Goal: Task Accomplishment & Management: Manage account settings

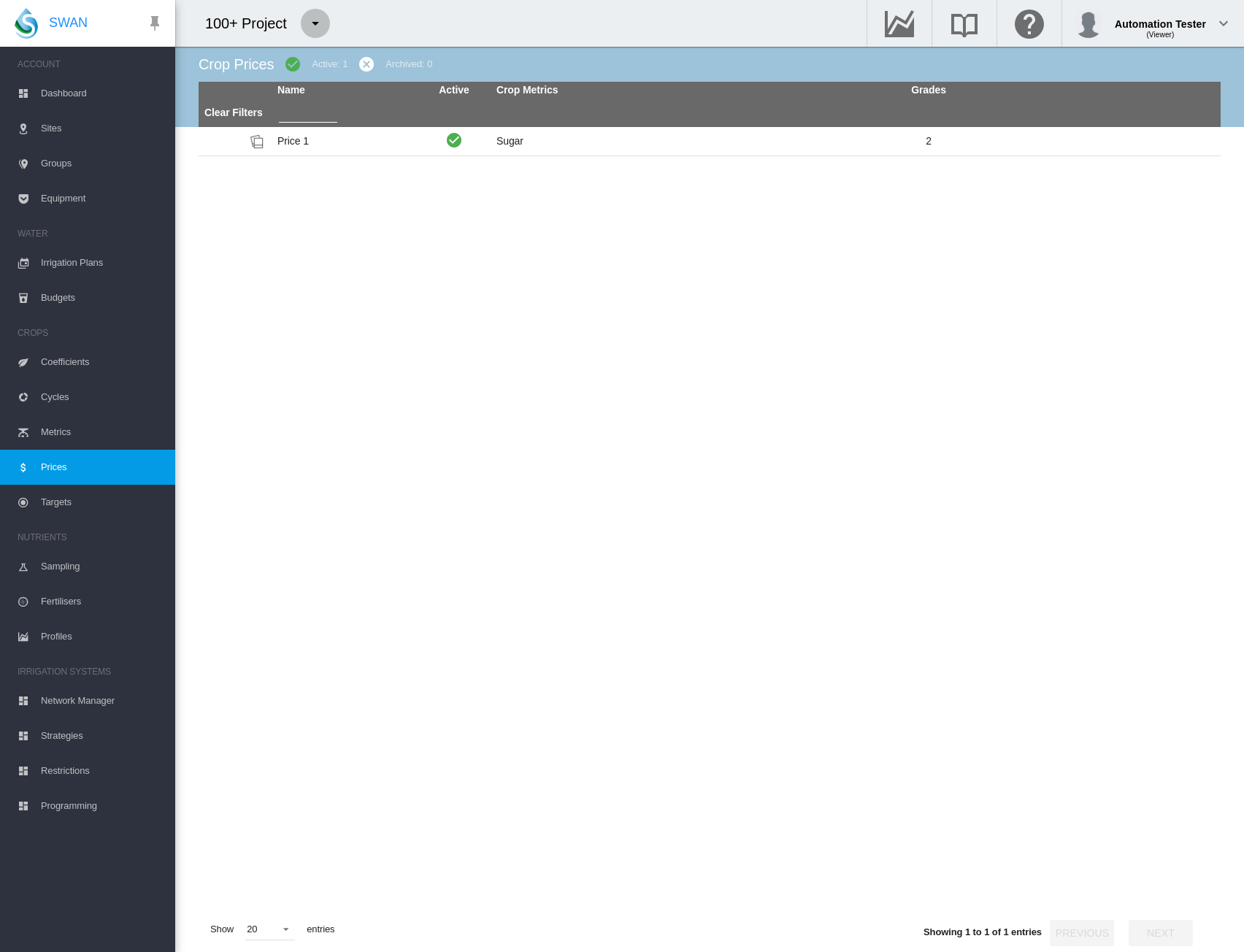
click at [317, 30] on md-icon "icon-menu-down" at bounding box center [315, 23] width 18 height 18
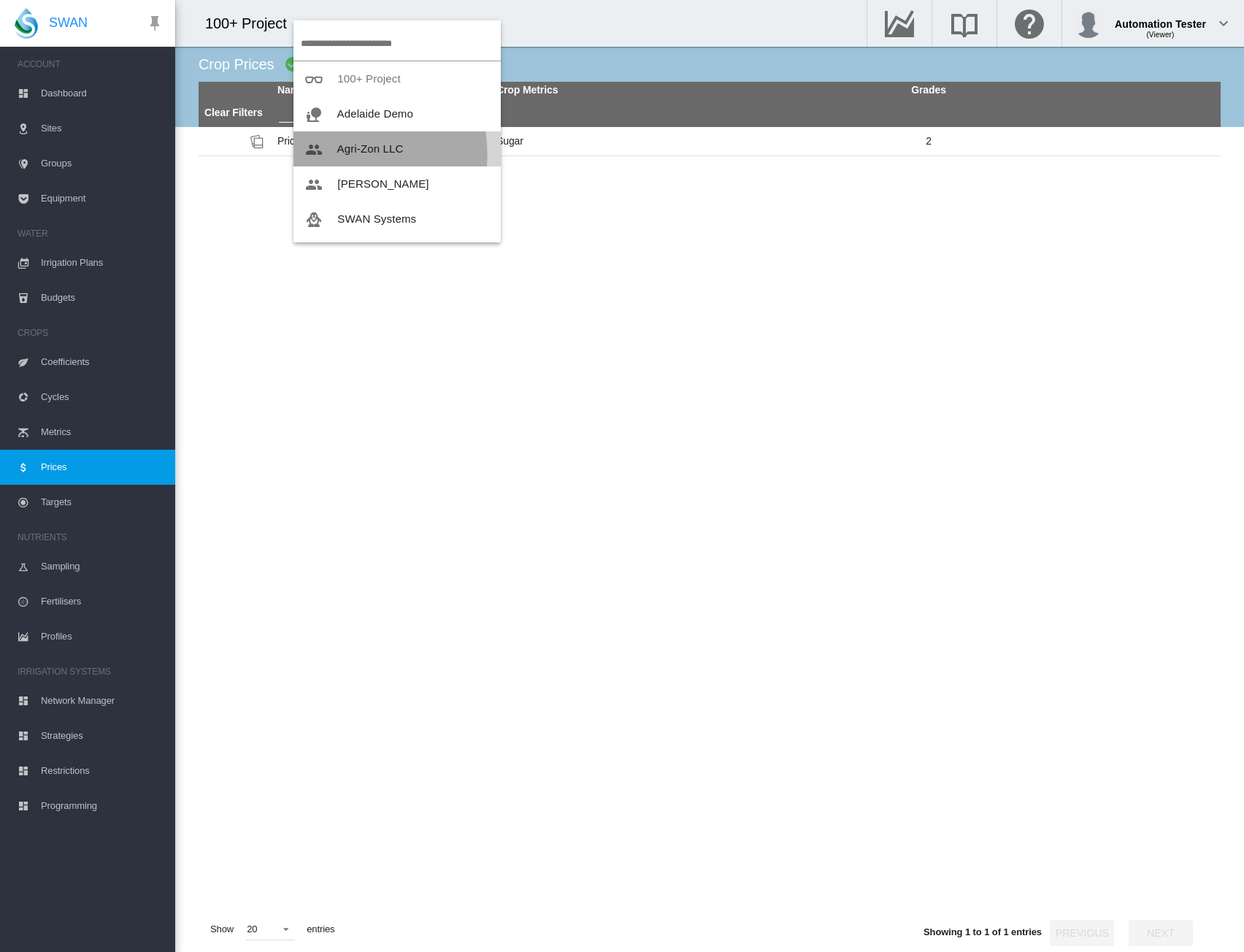
click at [341, 154] on span "Agri-Zon LLC" at bounding box center [371, 148] width 66 height 12
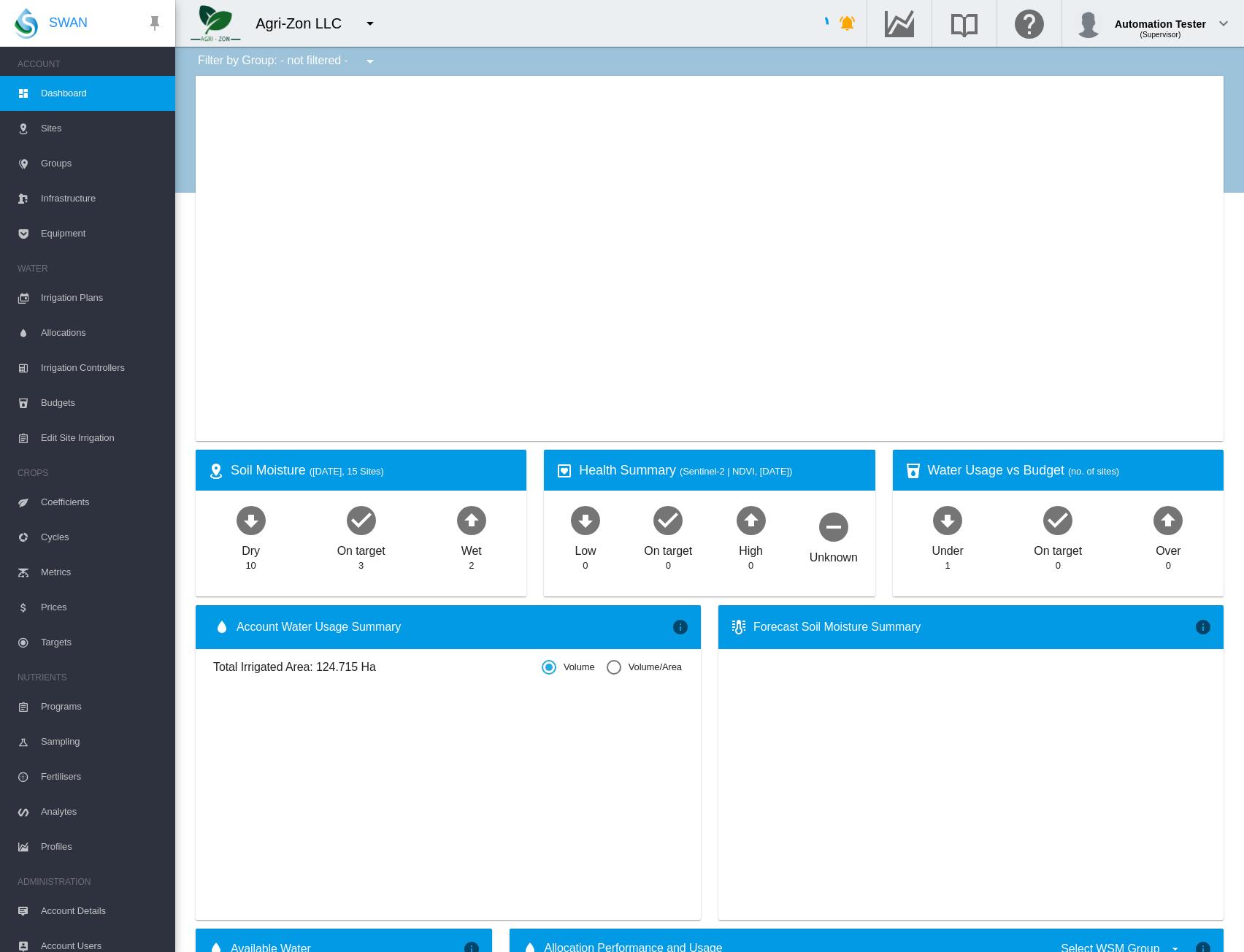
type input "**********"
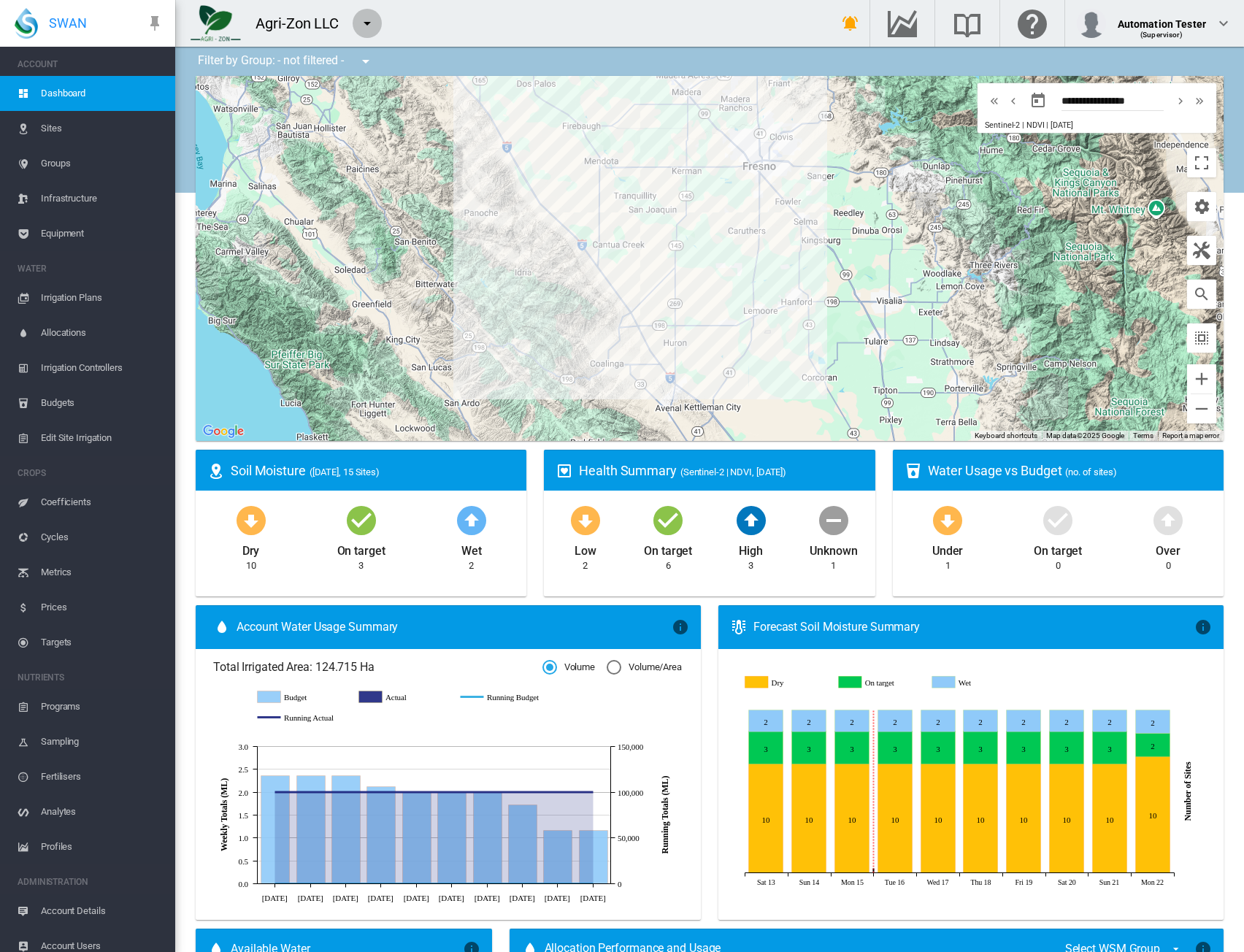
click at [368, 17] on md-icon "icon-menu-down" at bounding box center [367, 23] width 18 height 18
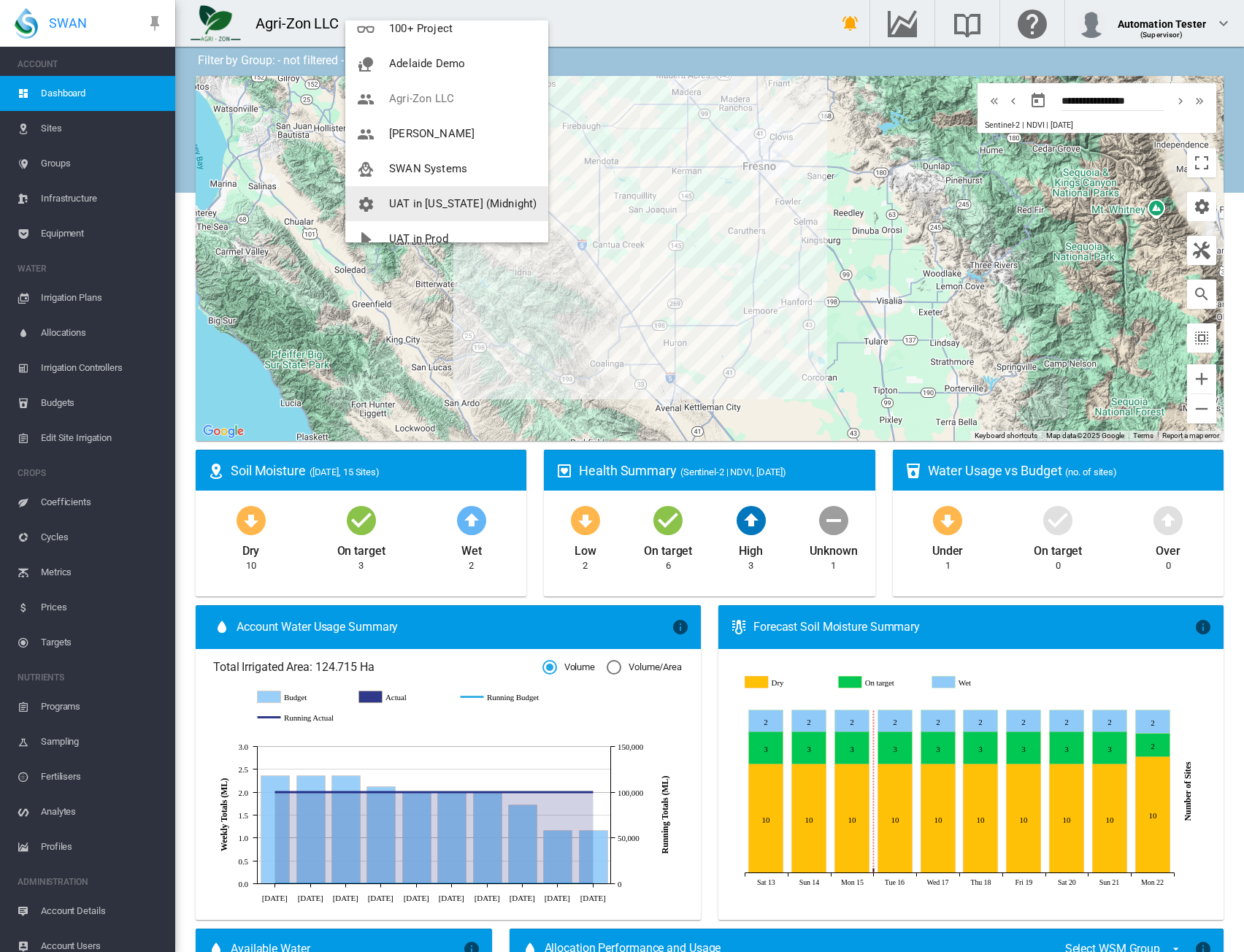
scroll to position [70, 0]
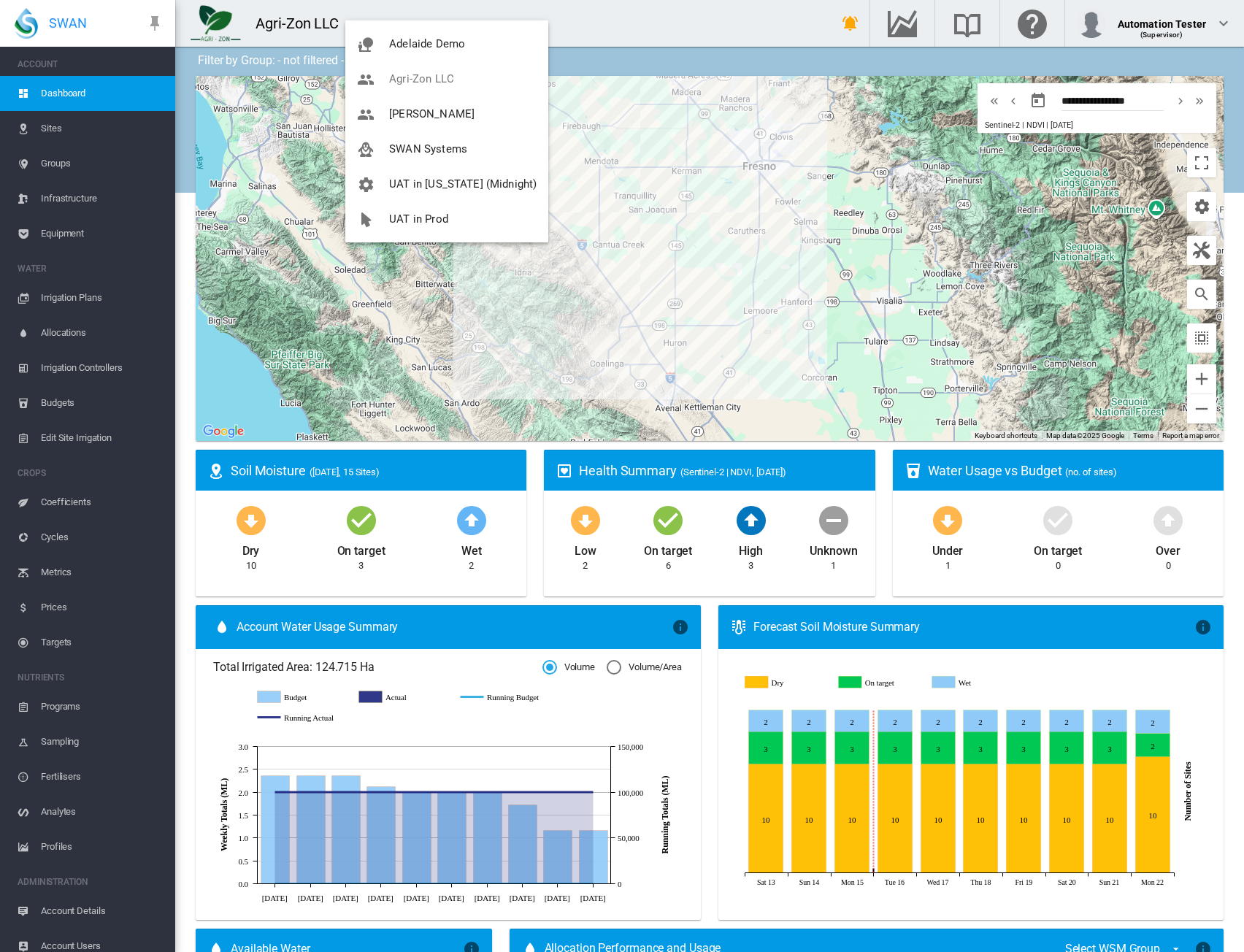
click at [664, 28] on md-backdrop at bounding box center [622, 476] width 1244 height 952
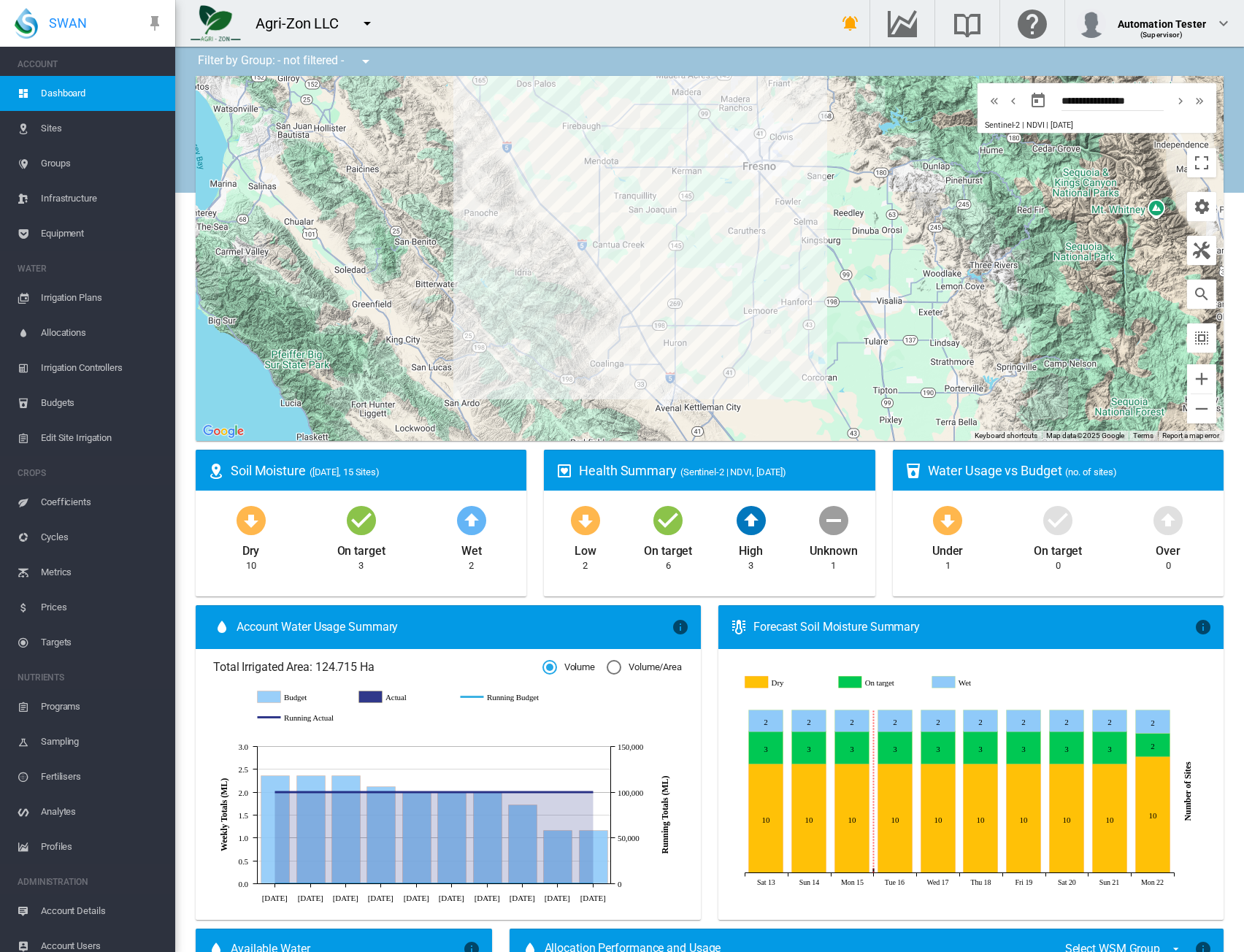
click at [573, 18] on div "Agri-Zon LLC" at bounding box center [492, 23] width 633 height 46
click at [1207, 27] on div "Automation Tester (Supervisor)" at bounding box center [1154, 23] width 156 height 29
click at [1143, 130] on button "Logout" at bounding box center [1140, 129] width 147 height 24
